Goal: Task Accomplishment & Management: Use online tool/utility

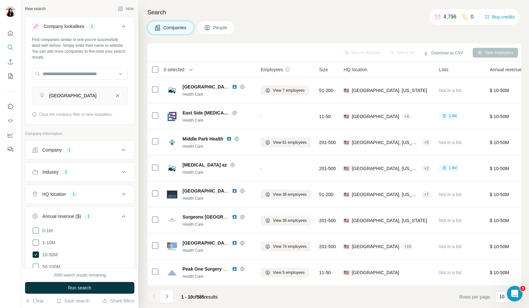
scroll to position [143, 0]
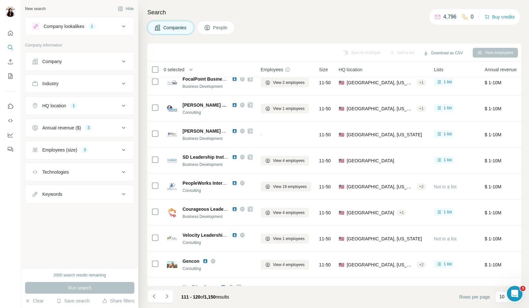
scroll to position [52, 0]
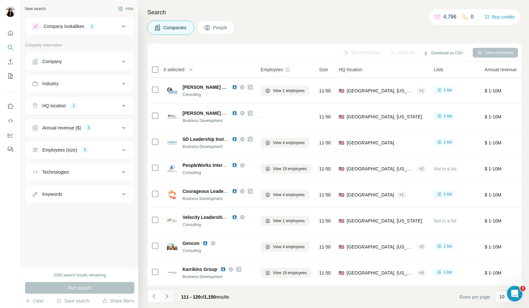
click at [169, 296] on icon "Navigate to next page" at bounding box center [167, 296] width 7 height 7
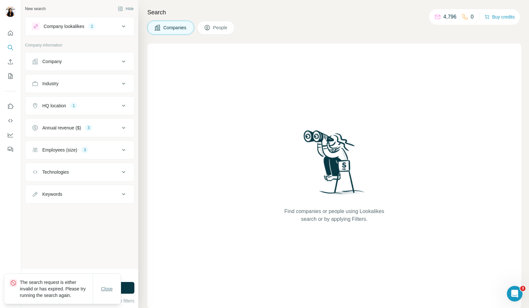
click at [108, 290] on span "Close" at bounding box center [107, 289] width 12 height 7
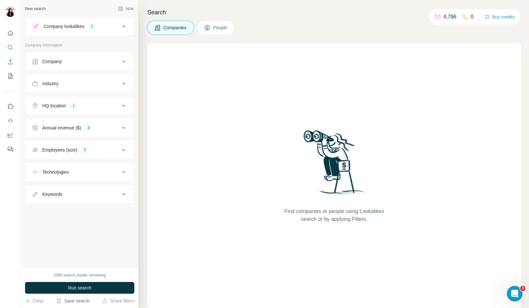
click at [82, 300] on button "Save search" at bounding box center [72, 301] width 33 height 7
click at [83, 290] on div "View my saved searches" at bounding box center [91, 289] width 69 height 13
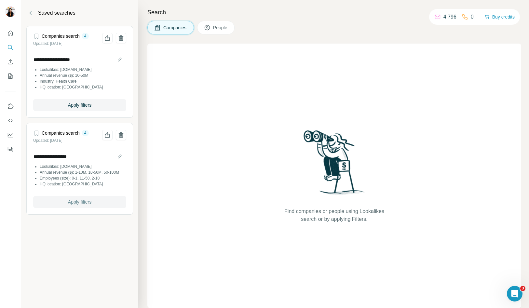
click at [76, 202] on span "Apply filters" at bounding box center [79, 202] width 23 height 7
